Goal: Understand process/instructions: Learn how to perform a task or action

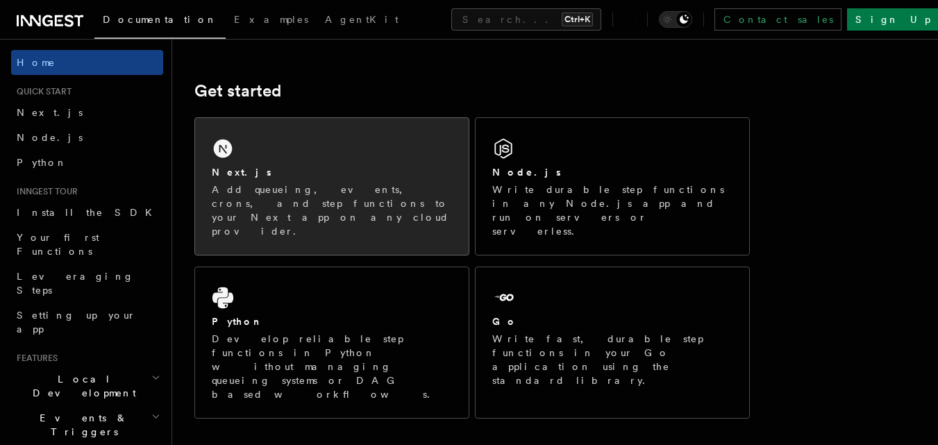
click at [344, 152] on div "Next.js Add queueing, events, crons, and step functions to your Next app on any…" at bounding box center [332, 186] width 274 height 137
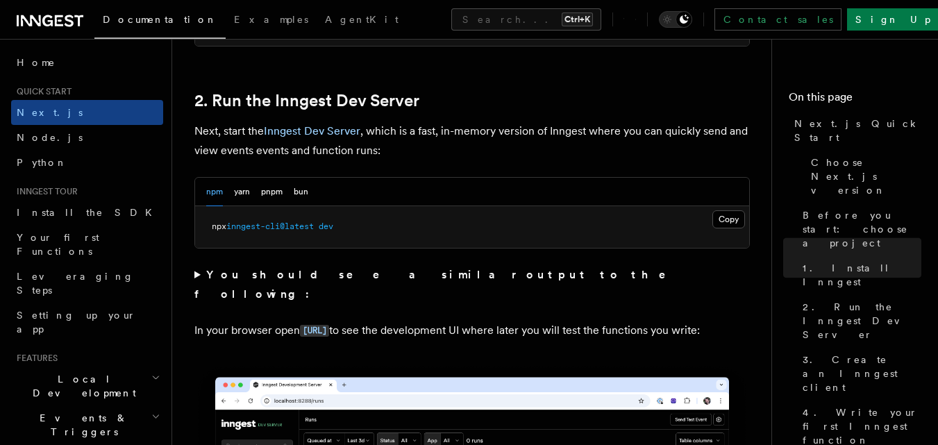
scroll to position [910, 0]
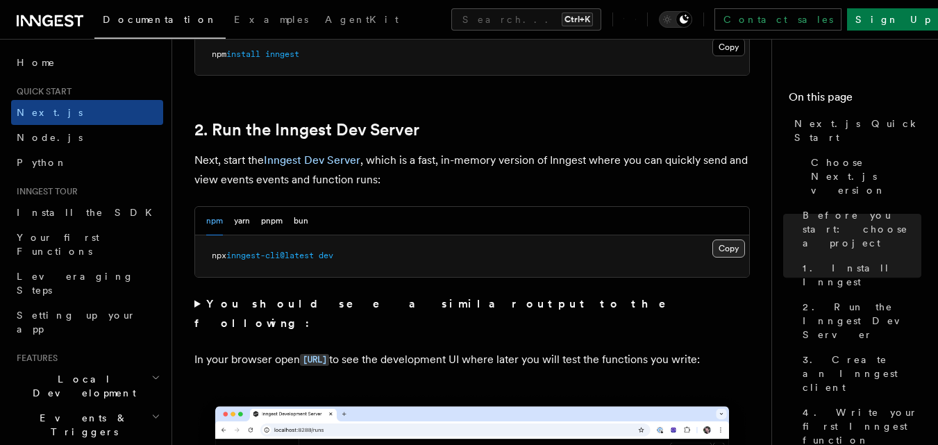
click at [718, 248] on button "Copy Copied" at bounding box center [728, 248] width 33 height 18
click at [734, 260] on pre "npx inngest-cli@latest dev" at bounding box center [472, 256] width 554 height 42
click at [729, 253] on button "Copy Copied" at bounding box center [728, 248] width 33 height 18
click at [432, 264] on pre "npx inngest-cli@latest dev" at bounding box center [472, 256] width 554 height 42
click at [329, 354] on code "[URL]" at bounding box center [314, 360] width 29 height 12
